Goal: Information Seeking & Learning: Learn about a topic

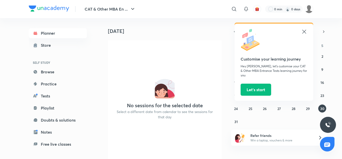
click at [305, 31] on icon at bounding box center [304, 32] width 6 height 6
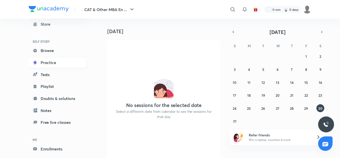
scroll to position [43, 0]
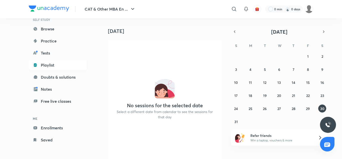
click at [48, 67] on link "Playlist" at bounding box center [58, 65] width 58 height 10
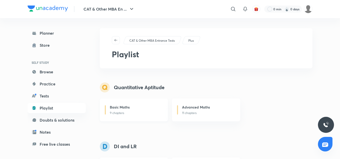
click at [134, 106] on div "Basic Maths" at bounding box center [136, 107] width 52 height 6
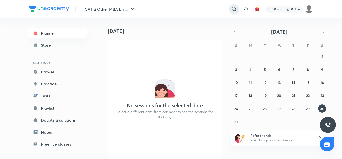
click at [235, 9] on icon at bounding box center [234, 9] width 6 height 6
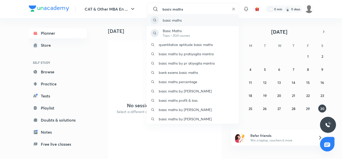
type input "basic maths"
click at [177, 16] on div "basic maths" at bounding box center [193, 20] width 92 height 12
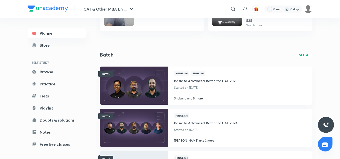
scroll to position [451, 0]
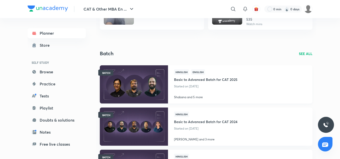
click at [195, 85] on p "Started on [DATE]" at bounding box center [205, 86] width 63 height 7
click at [133, 79] on img at bounding box center [133, 84] width 69 height 39
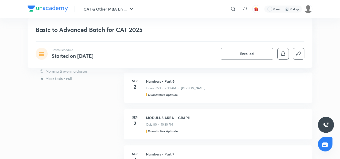
scroll to position [351, 0]
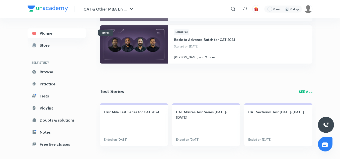
scroll to position [525, 0]
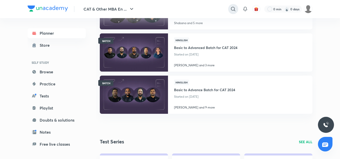
click at [230, 9] on icon at bounding box center [233, 9] width 6 height 6
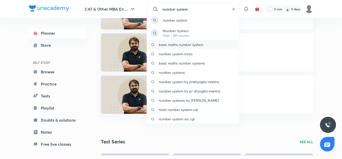
type input "number system"
click at [178, 44] on p "basic maths number system" at bounding box center [181, 44] width 45 height 5
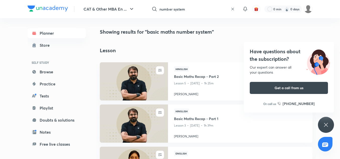
click at [324, 122] on icon at bounding box center [326, 124] width 6 height 6
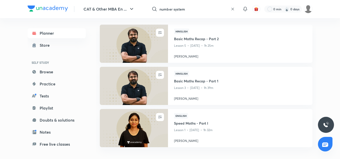
scroll to position [75, 0]
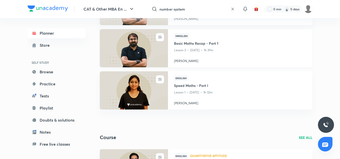
click at [141, 55] on img at bounding box center [133, 48] width 69 height 39
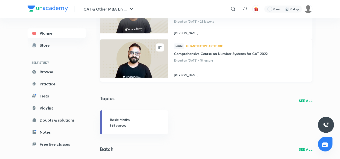
scroll to position [401, 0]
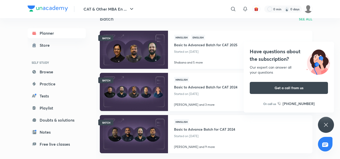
click at [216, 55] on p "Started on [DATE]" at bounding box center [205, 51] width 63 height 7
click at [197, 53] on p "Started on [DATE]" at bounding box center [205, 51] width 63 height 7
click at [327, 121] on icon at bounding box center [326, 124] width 6 height 6
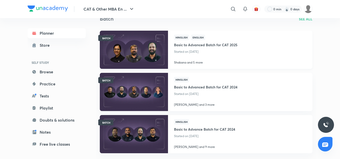
click at [121, 49] on img at bounding box center [133, 49] width 69 height 39
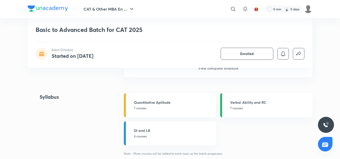
scroll to position [551, 0]
click at [159, 106] on p "7 courses" at bounding box center [173, 107] width 79 height 5
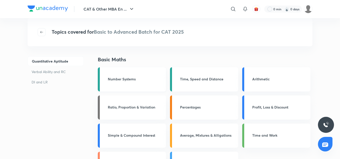
click at [149, 83] on link "Number Systems" at bounding box center [132, 79] width 68 height 24
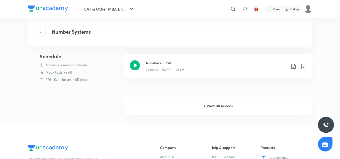
scroll to position [476, 0]
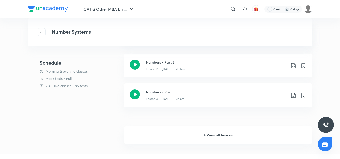
click at [208, 135] on h6 "+ View all lessons" at bounding box center [218, 135] width 188 height 18
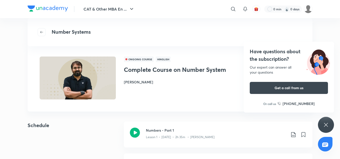
scroll to position [5, 0]
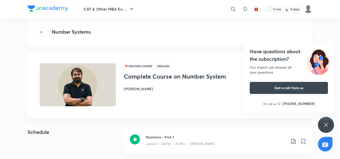
click at [324, 125] on icon at bounding box center [326, 124] width 6 height 6
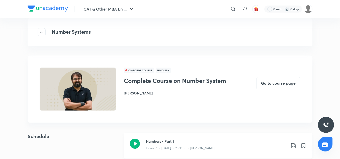
scroll to position [0, 0]
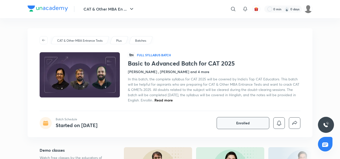
click at [243, 122] on span "Enrolled" at bounding box center [243, 122] width 14 height 5
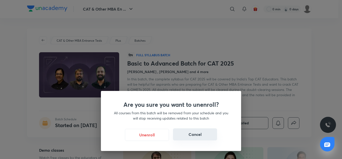
click at [206, 136] on button "Cancel" at bounding box center [195, 134] width 44 height 12
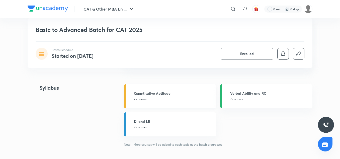
scroll to position [551, 0]
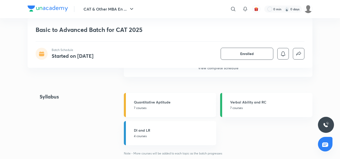
click at [169, 108] on p "7 courses" at bounding box center [173, 107] width 79 height 5
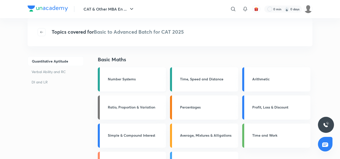
click at [152, 81] on div "Number Systems" at bounding box center [135, 79] width 55 height 6
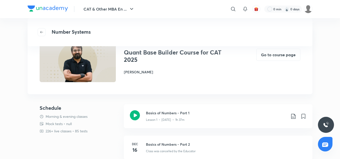
scroll to position [25, 0]
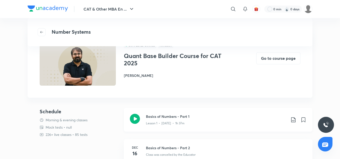
click at [136, 115] on icon at bounding box center [135, 118] width 10 height 10
